Goal: Task Accomplishment & Management: Manage account settings

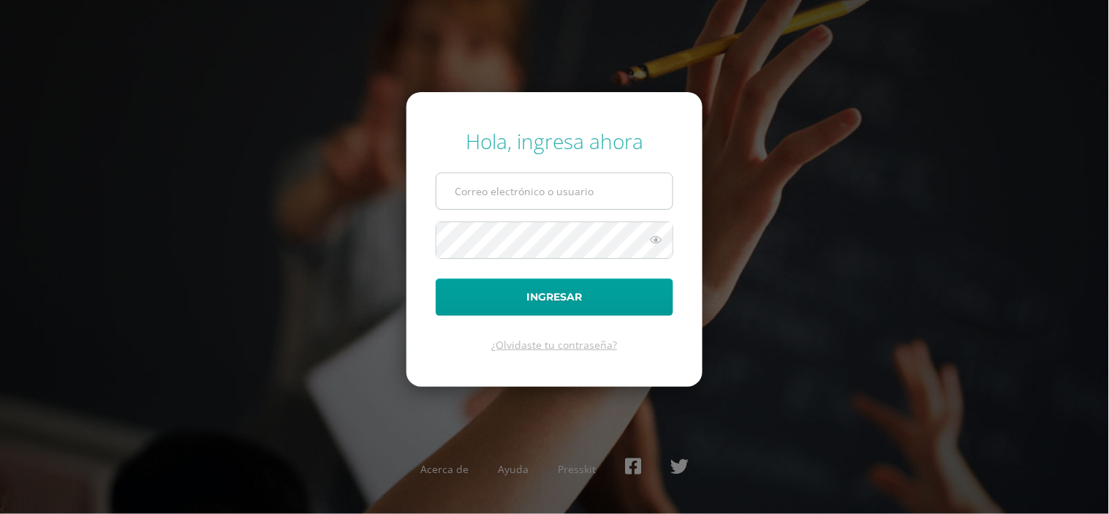
click at [559, 193] on input "text" at bounding box center [554, 191] width 236 height 36
type input "duran.fd@continentalamericano.edu.gt"
click at [436, 279] on button "Ingresar" at bounding box center [555, 297] width 238 height 37
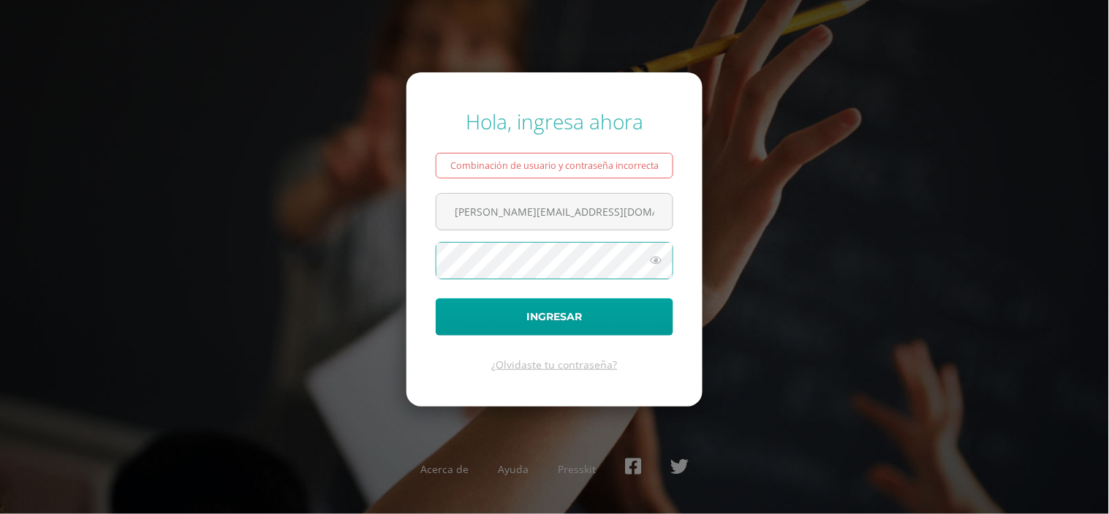
click at [436, 298] on button "Ingresar" at bounding box center [555, 316] width 238 height 37
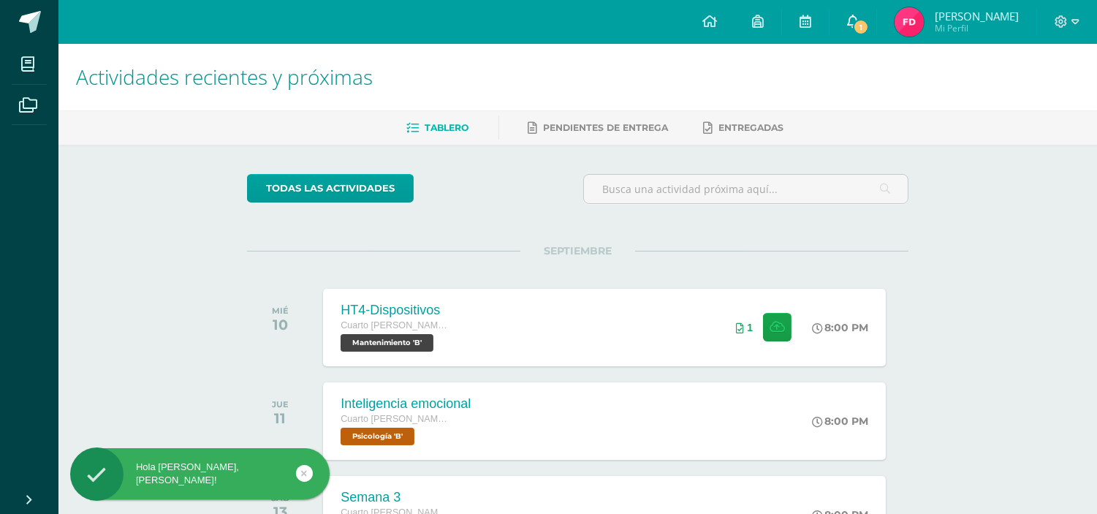
click at [860, 10] on link "1" at bounding box center [853, 22] width 47 height 44
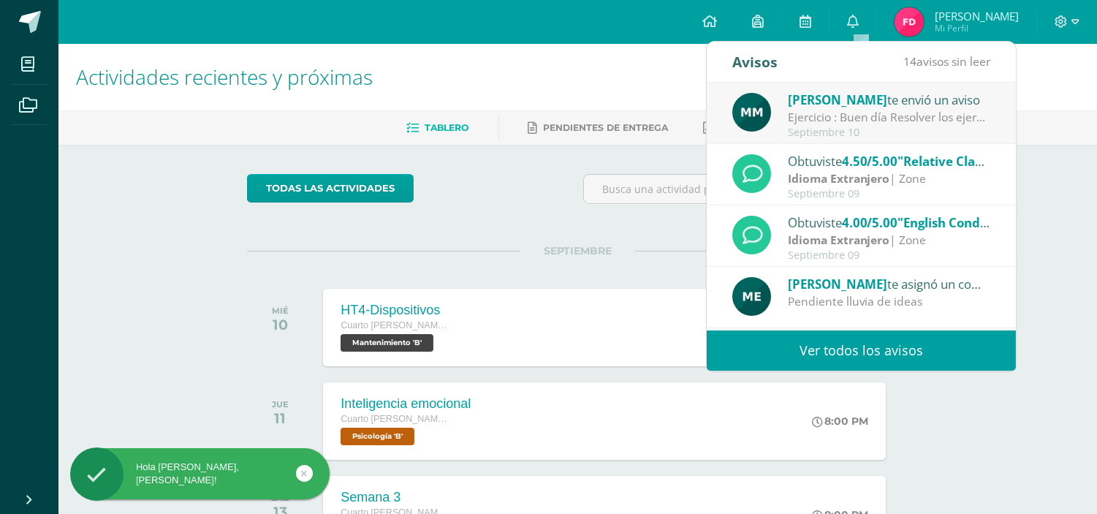
click at [929, 144] on div "Obtuviste 4.50/5.00 "Relative Clauses" en Idioma Extranjero Idioma Extranjero |…" at bounding box center [861, 174] width 309 height 61
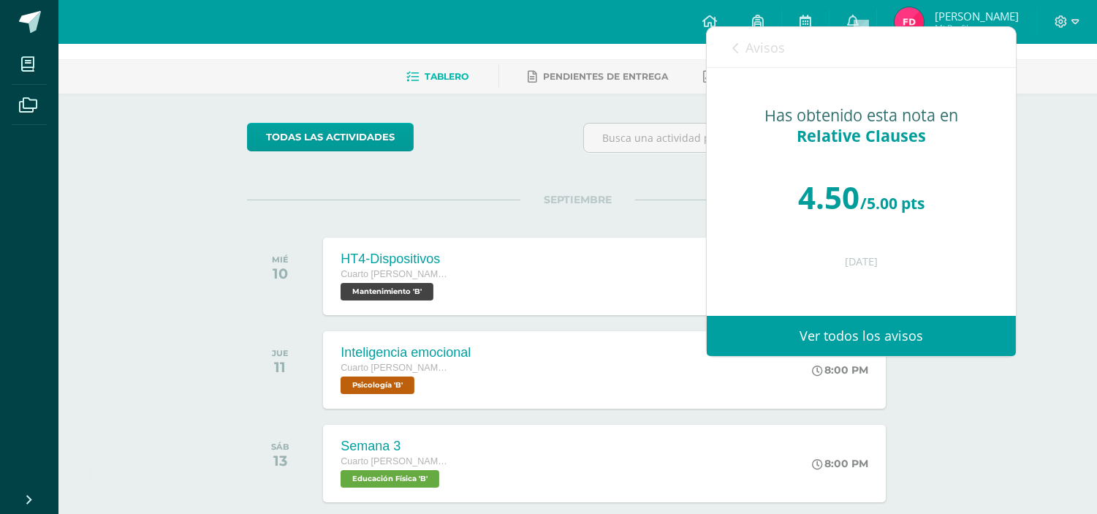
scroll to position [1, 0]
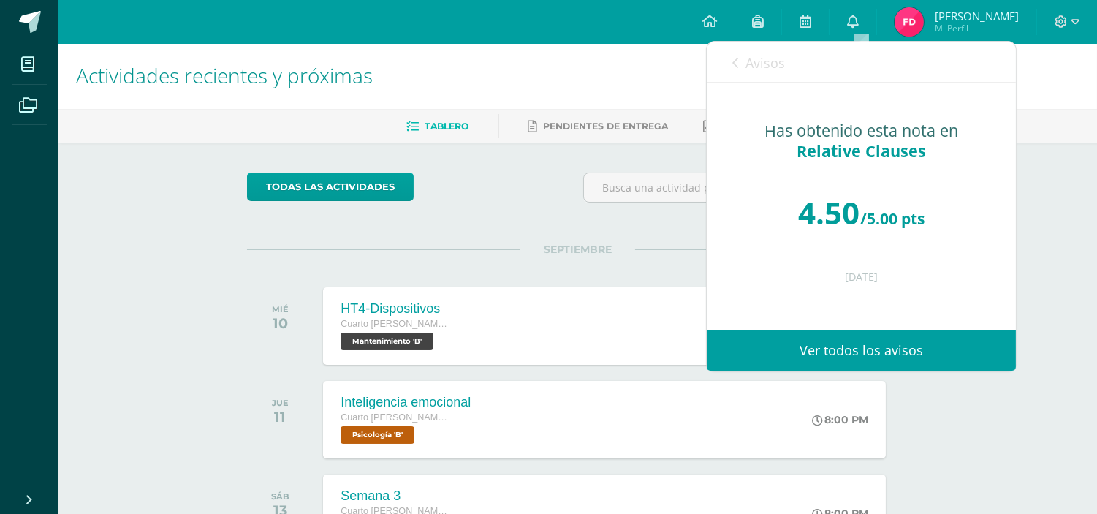
click at [780, 70] on link "Avisos" at bounding box center [759, 63] width 53 height 42
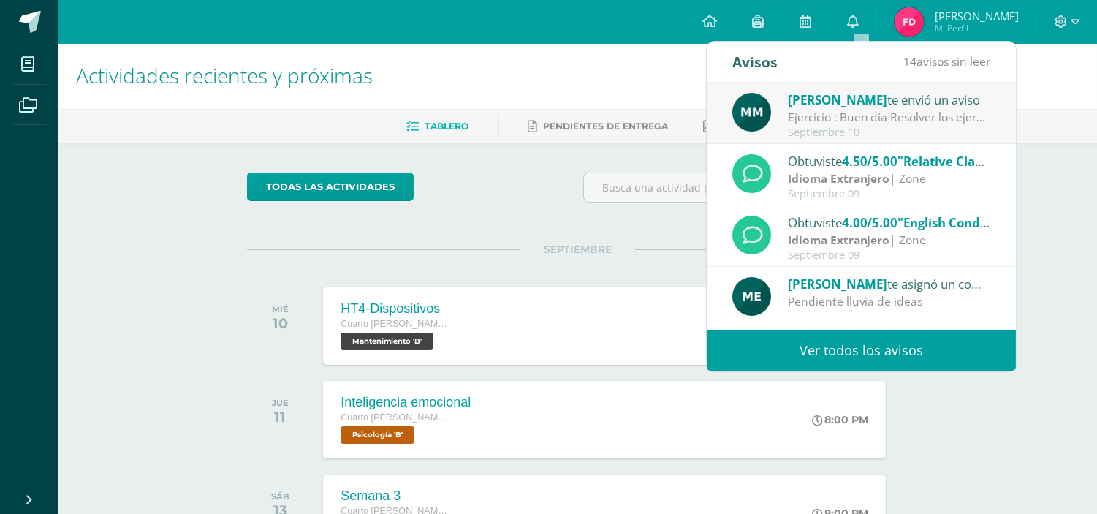
click at [853, 128] on div "Septiembre 10" at bounding box center [889, 132] width 203 height 12
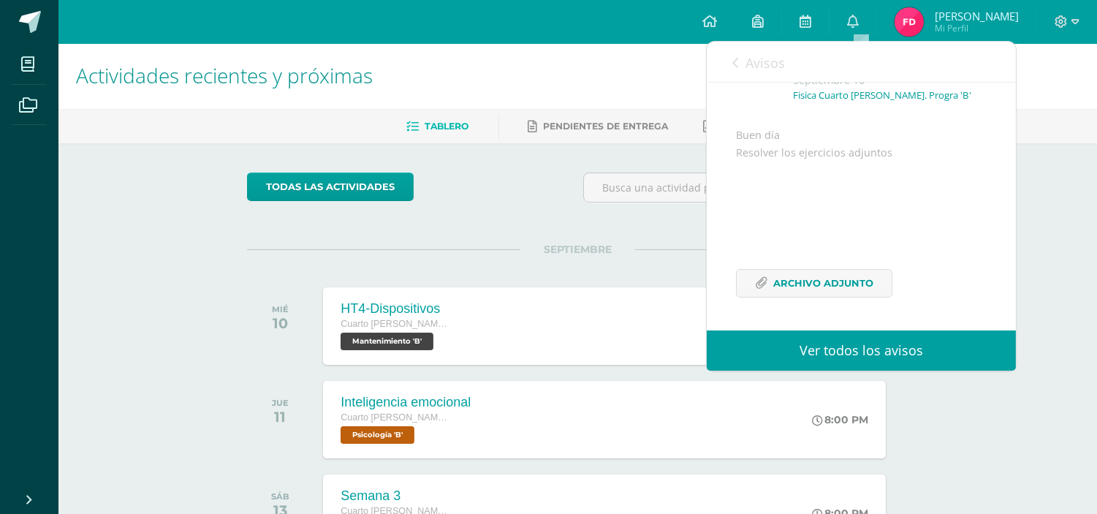
scroll to position [107, 0]
click at [847, 273] on span "Archivo Adjunto" at bounding box center [824, 283] width 100 height 27
